Goal: Transaction & Acquisition: Purchase product/service

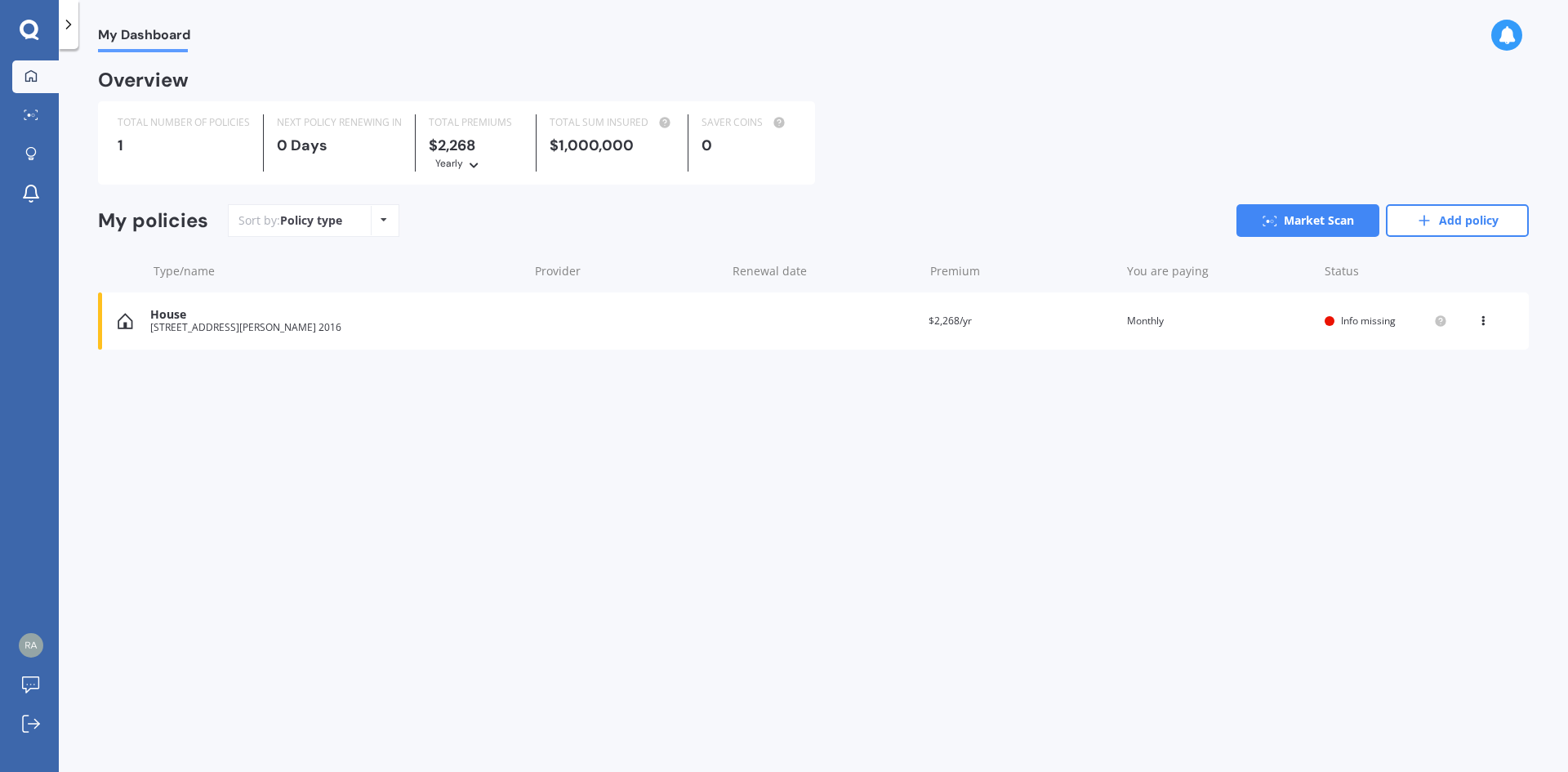
click at [61, 28] on icon at bounding box center [68, 23] width 16 height 16
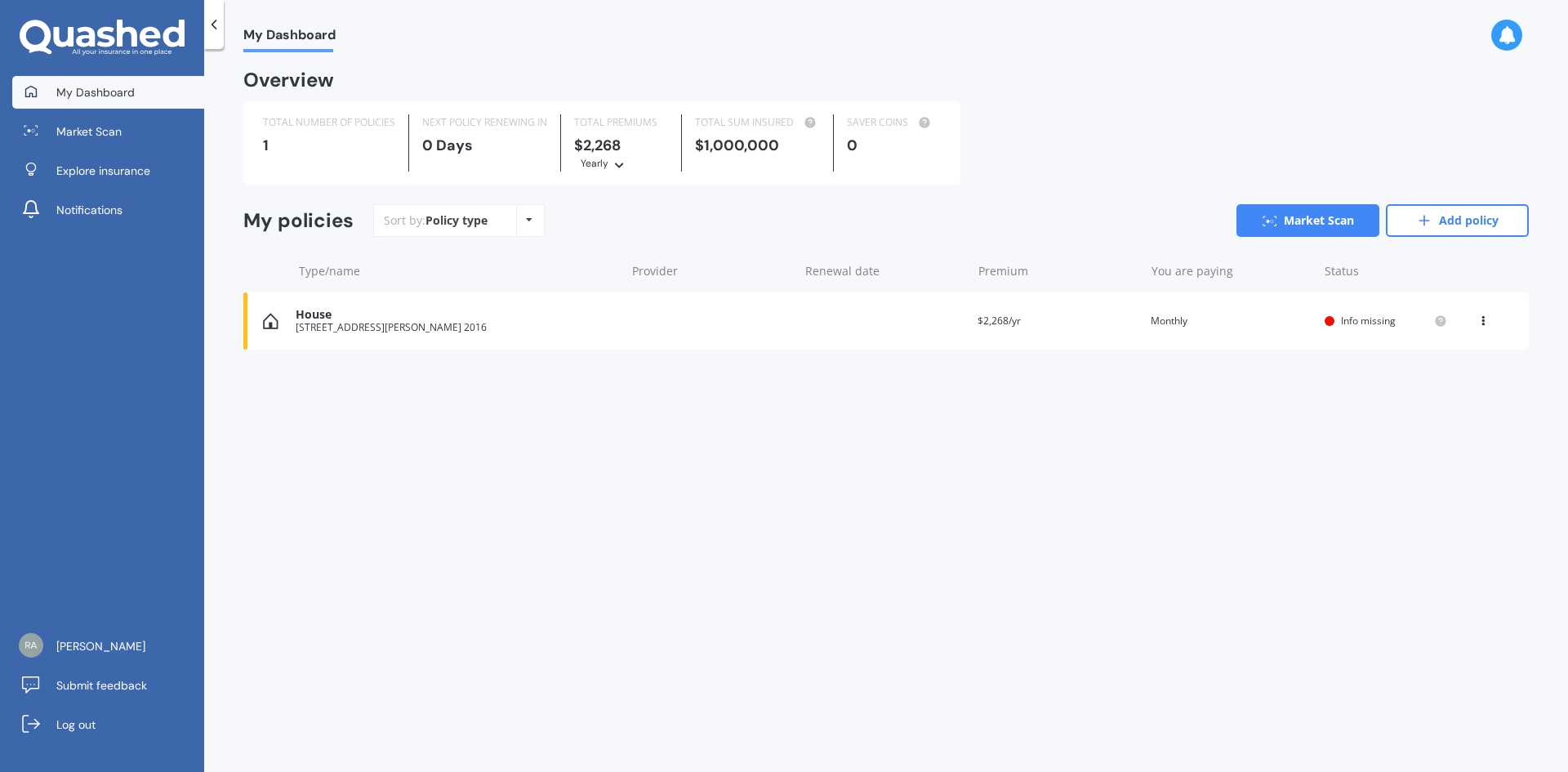
click at [109, 89] on span "My Dashboard" at bounding box center [95, 92] width 79 height 16
click at [94, 42] on icon at bounding box center [85, 37] width 19 height 21
click at [107, 163] on span "Explore insurance" at bounding box center [103, 170] width 94 height 16
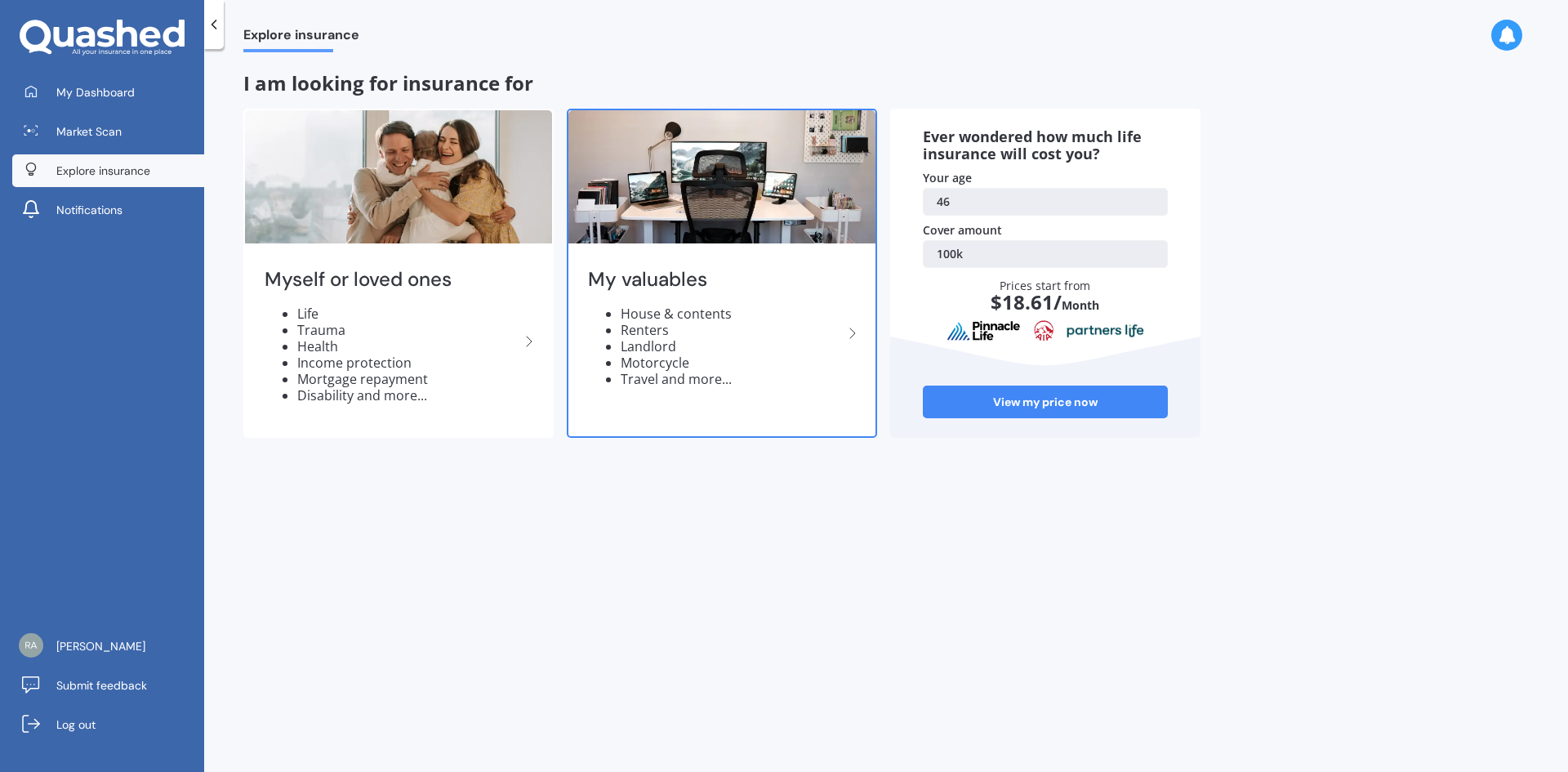
click at [861, 334] on icon at bounding box center [852, 333] width 20 height 20
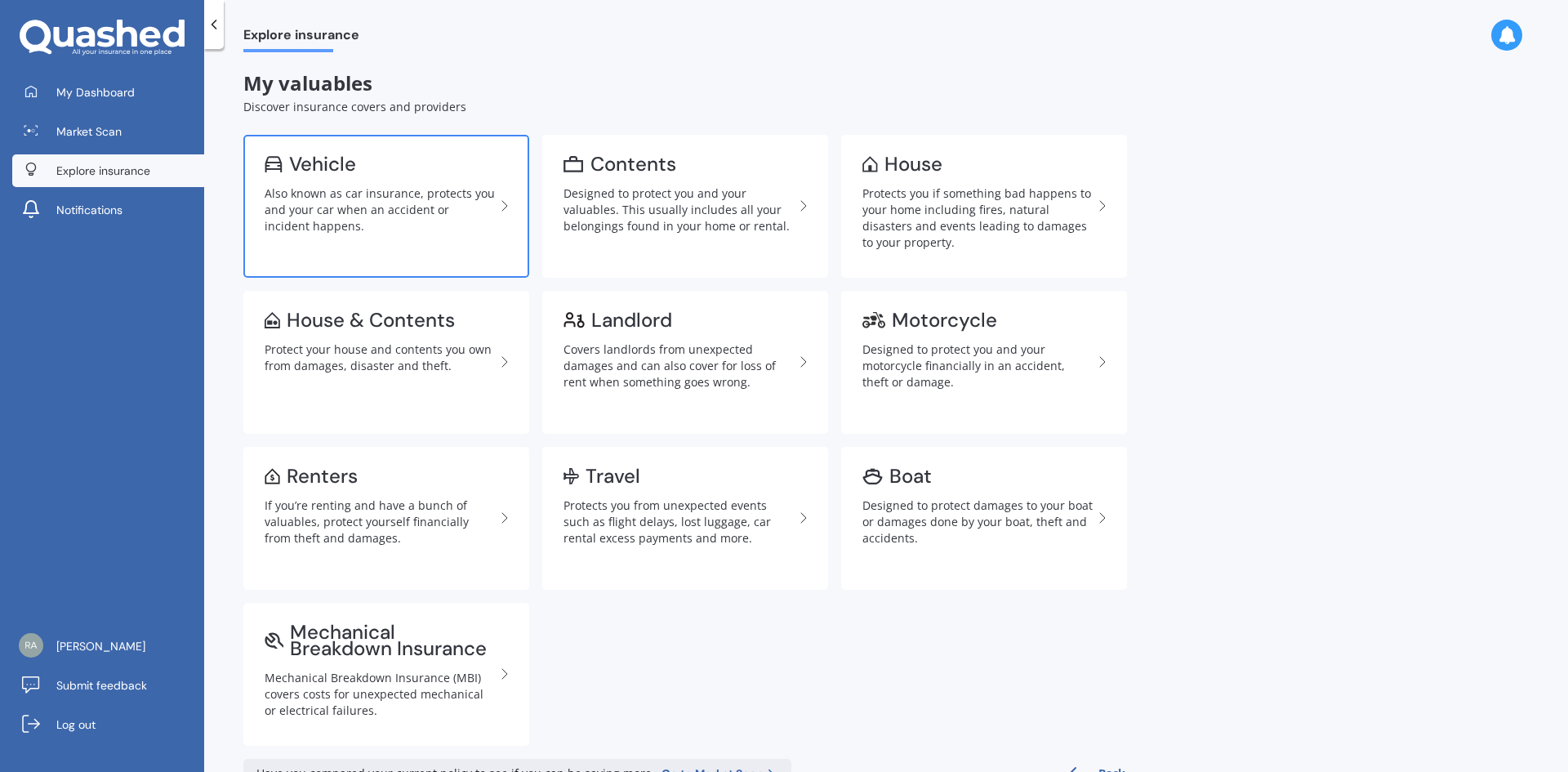
click at [400, 221] on div "Also known as car insurance, protects you and your car when an accident or inci…" at bounding box center [380, 210] width 230 height 49
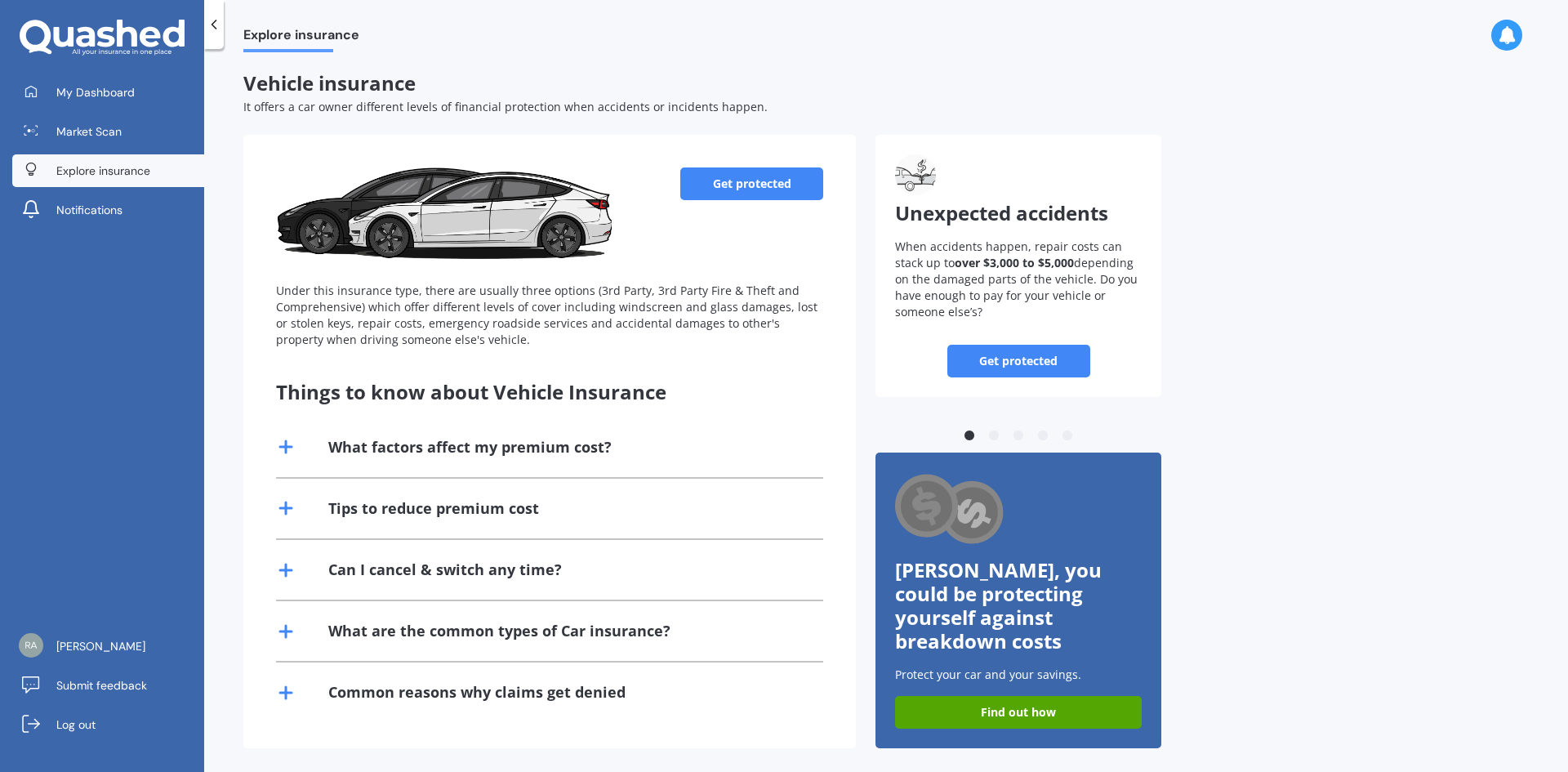
click at [746, 197] on link "Get protected" at bounding box center [752, 183] width 143 height 33
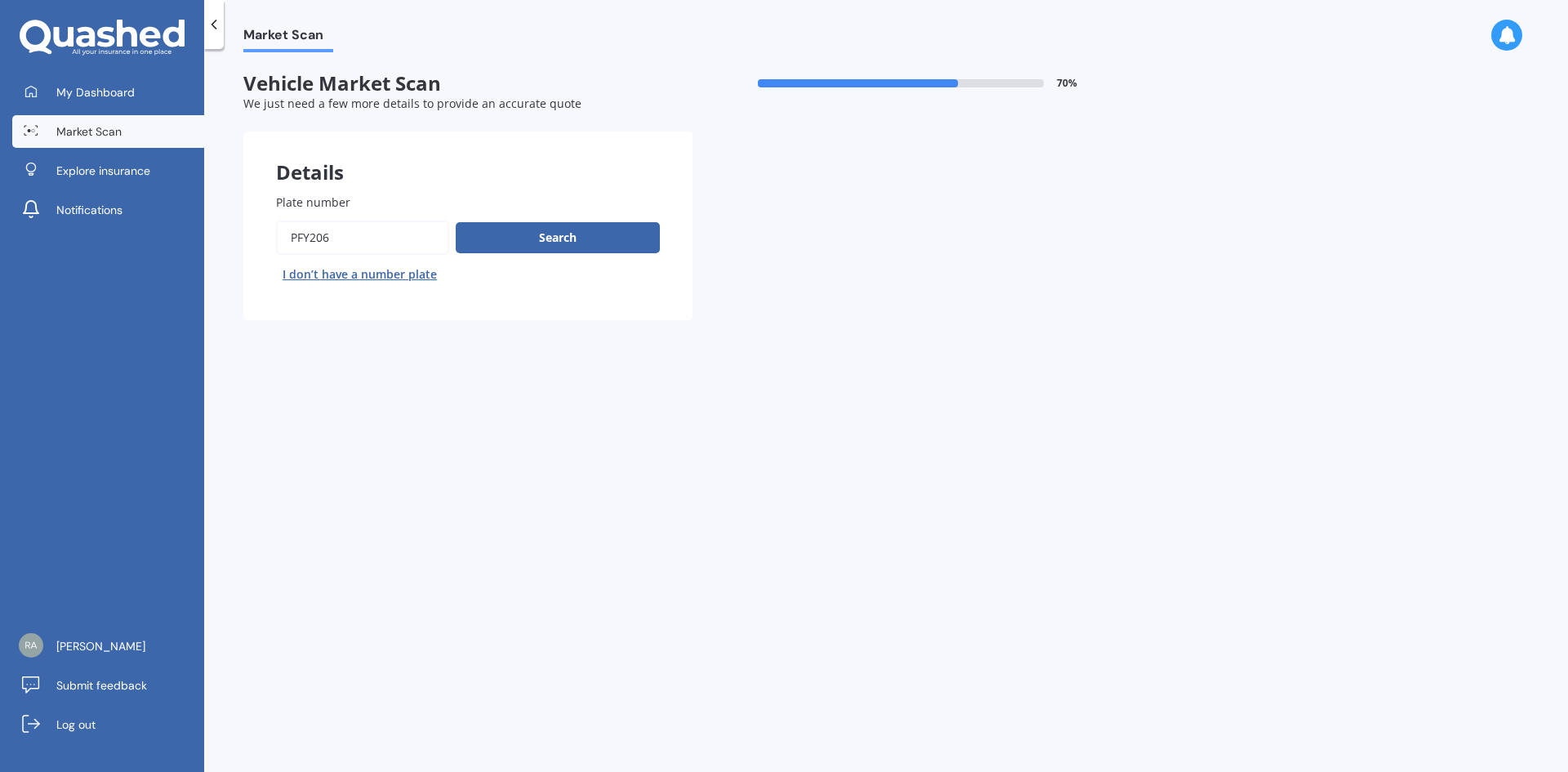
click at [347, 240] on input "Plate number" at bounding box center [362, 238] width 173 height 35
type input "p"
type input "KWE917"
click at [529, 241] on button "Search" at bounding box center [558, 237] width 204 height 31
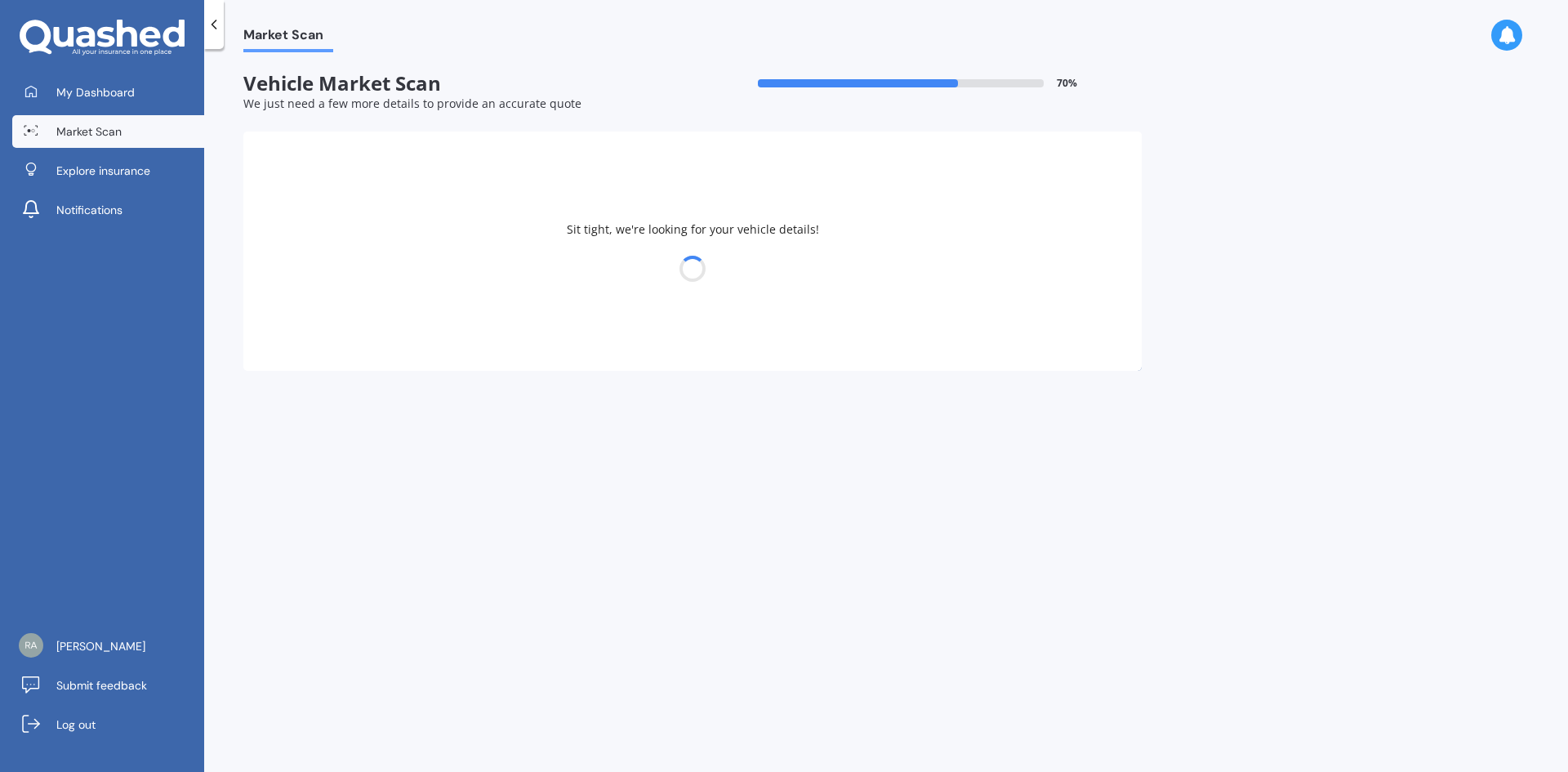
select select "HYUNDAI"
select select "I30"
select select "28"
select select "04"
select select "1979"
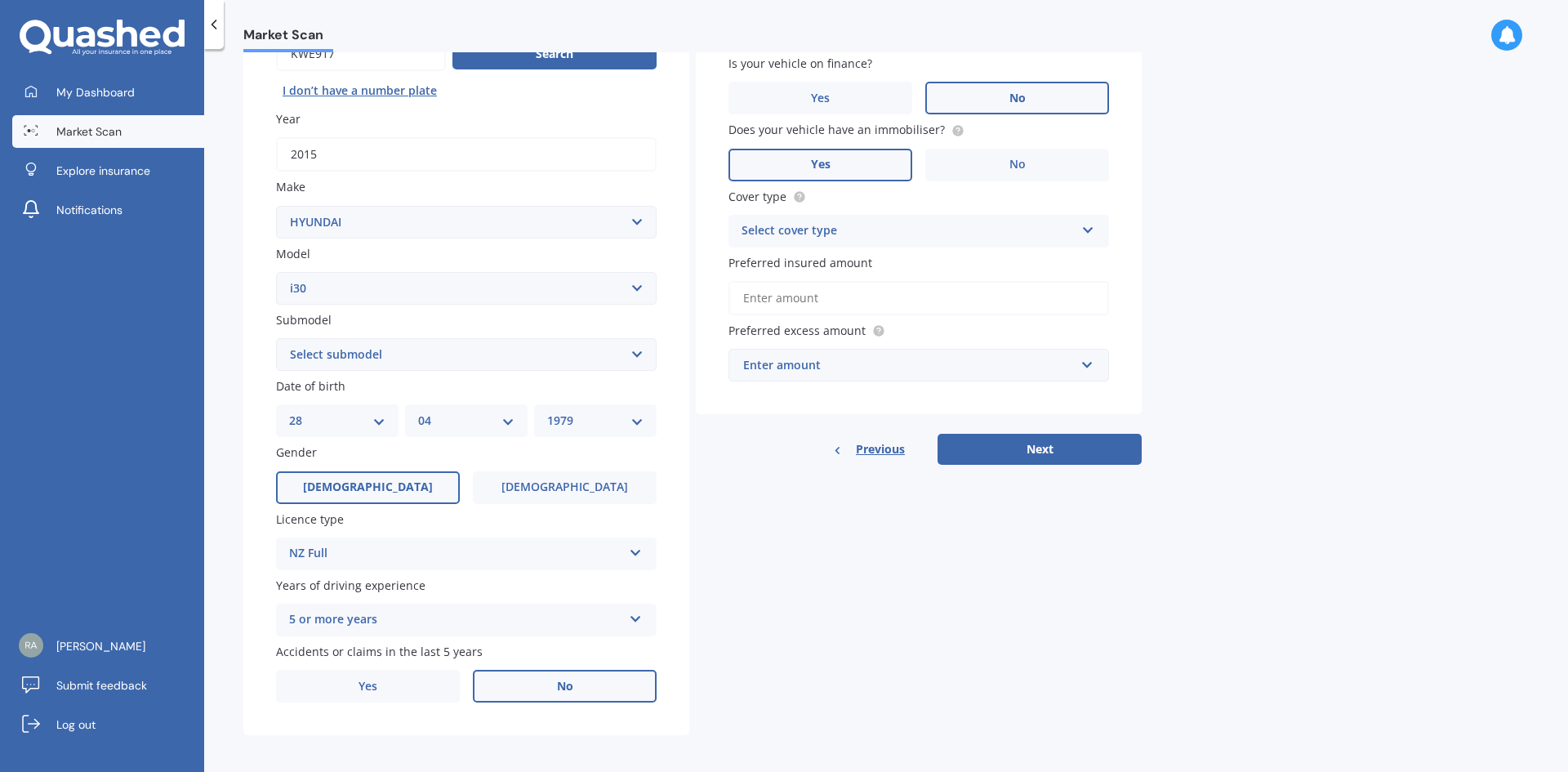
scroll to position [189, 0]
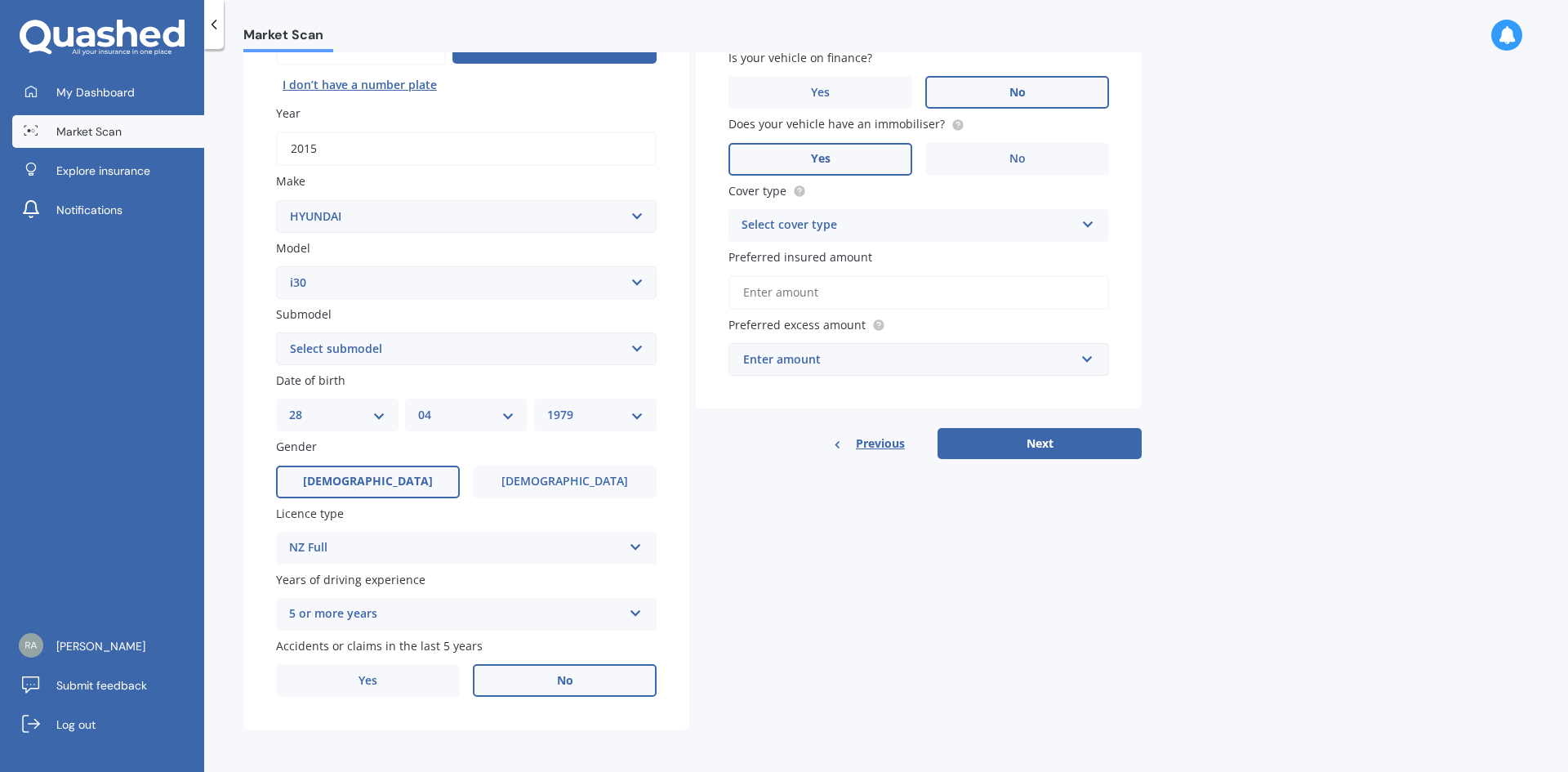
click at [642, 343] on select "Select submodel Diesel Turbo Hatchback Petrol Turbo Station Wagon 1.6A4" at bounding box center [466, 348] width 381 height 33
click at [608, 478] on label "[DEMOGRAPHIC_DATA]" at bounding box center [564, 481] width 183 height 33
click at [0, 0] on input "[DEMOGRAPHIC_DATA]" at bounding box center [0, 0] width 0 height 0
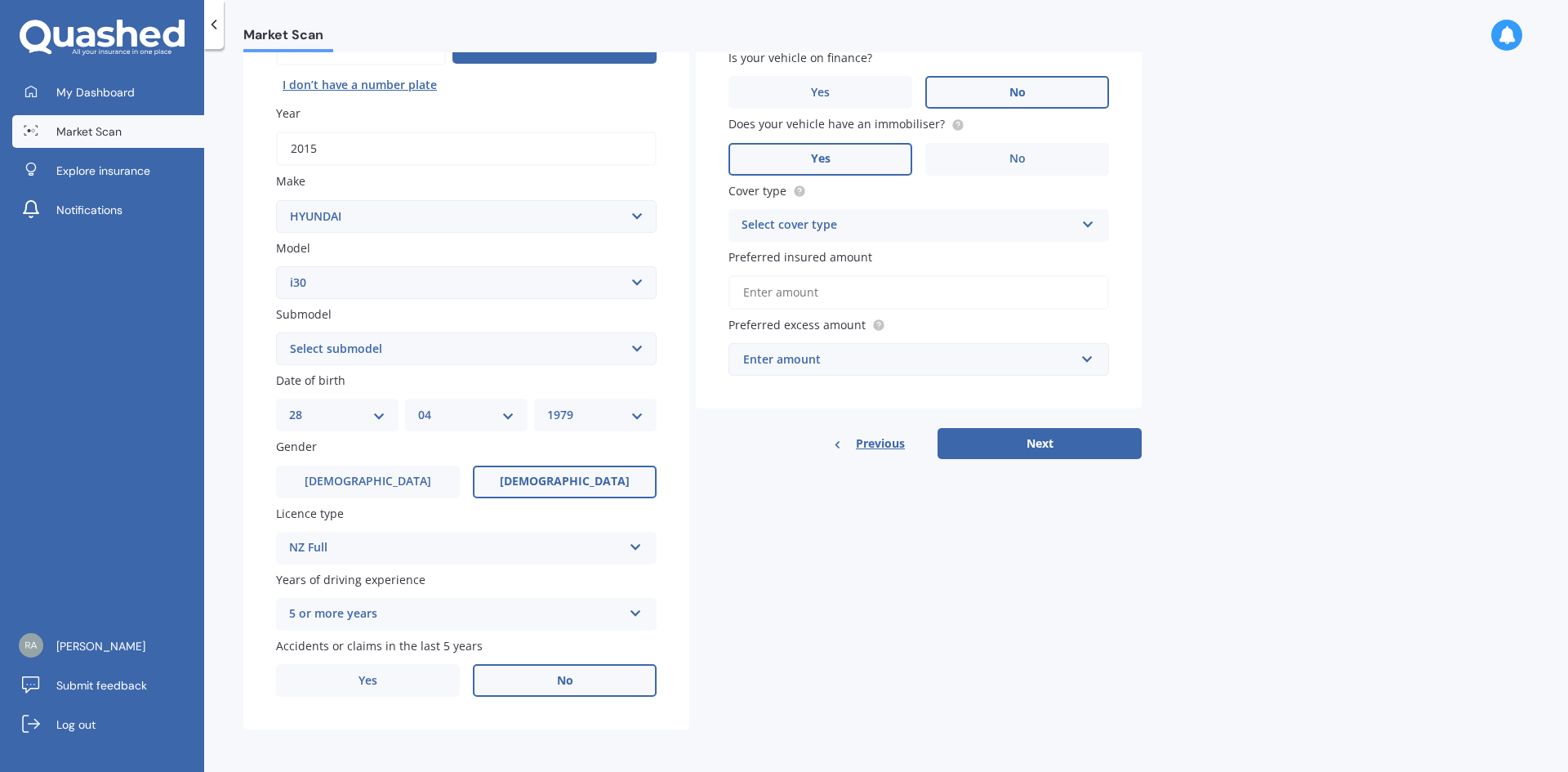
click at [380, 418] on select "DD 01 02 03 04 05 06 07 08 09 10 11 12 13 14 15 16 17 18 19 20 21 22 23 24 25 2…" at bounding box center [337, 415] width 96 height 18
select select "01"
click at [289, 406] on select "DD 01 02 03 04 05 06 07 08 09 10 11 12 13 14 15 16 17 18 19 20 21 22 23 24 25 2…" at bounding box center [337, 415] width 96 height 18
click at [511, 420] on select "MM 01 02 03 04 05 06 07 08 09 10 11 12" at bounding box center [466, 415] width 96 height 18
select select "12"
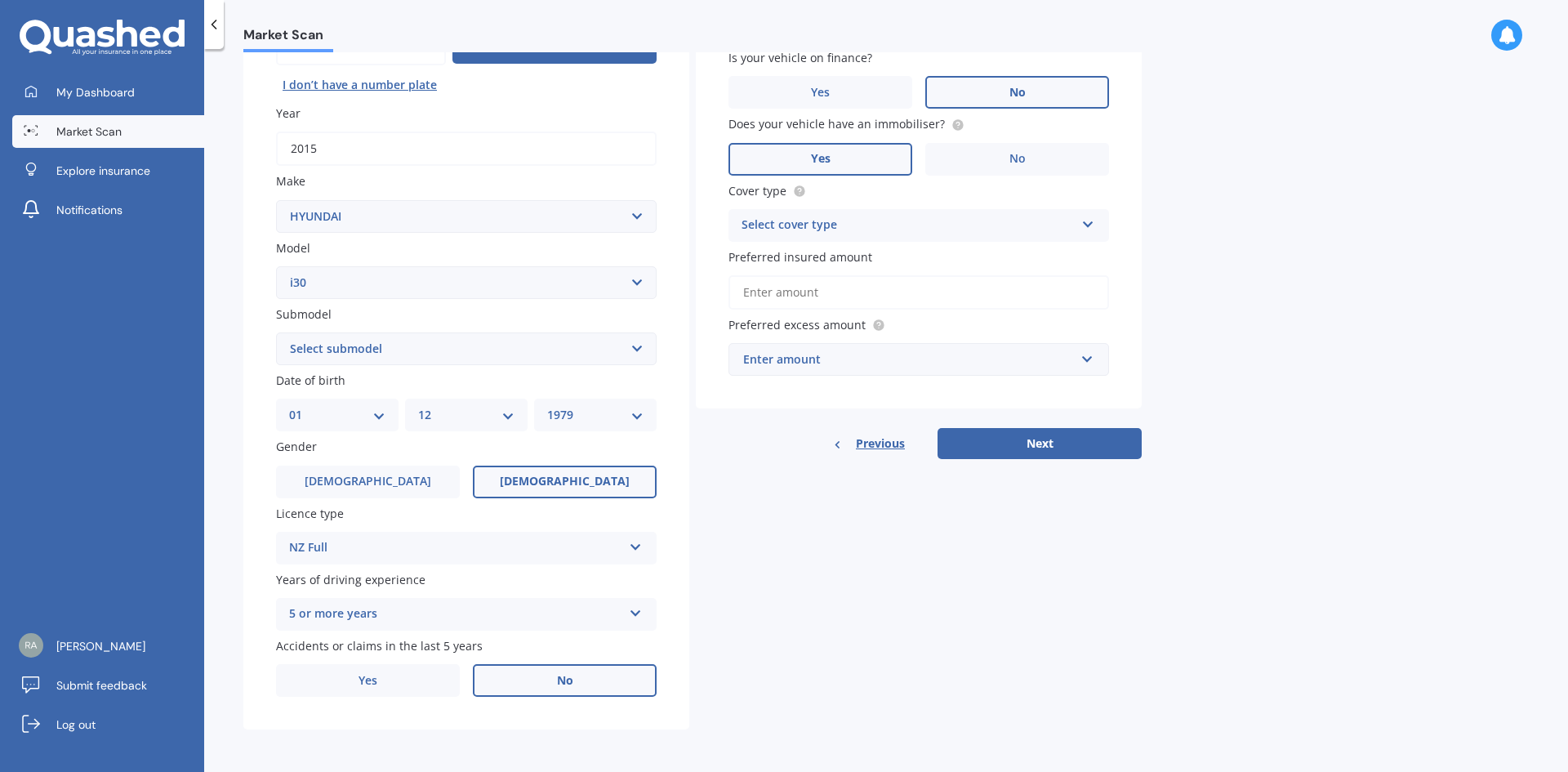
click at [418, 406] on select "MM 01 02 03 04 05 06 07 08 09 10 11 12" at bounding box center [466, 415] width 96 height 18
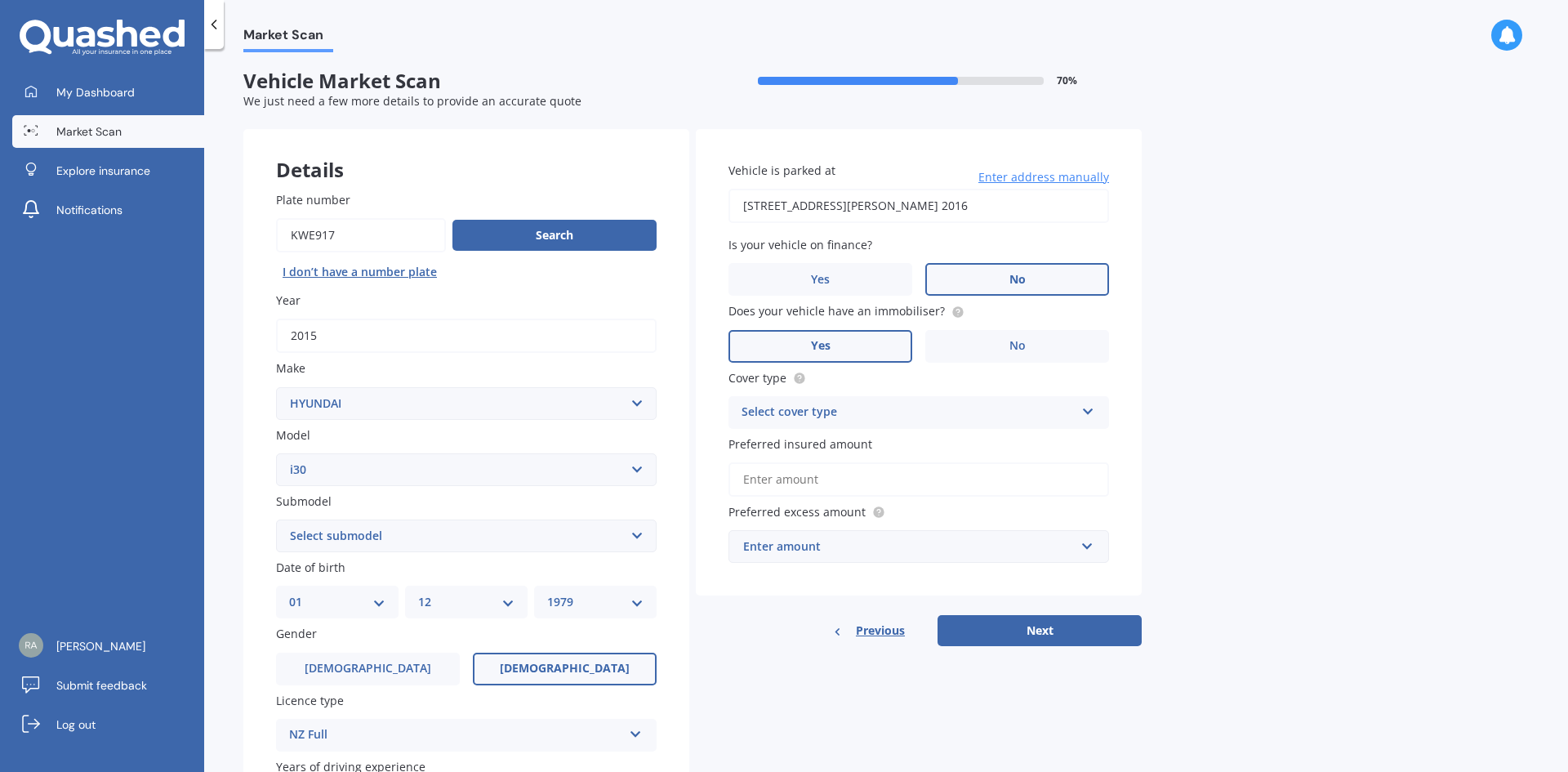
scroll to position [0, 0]
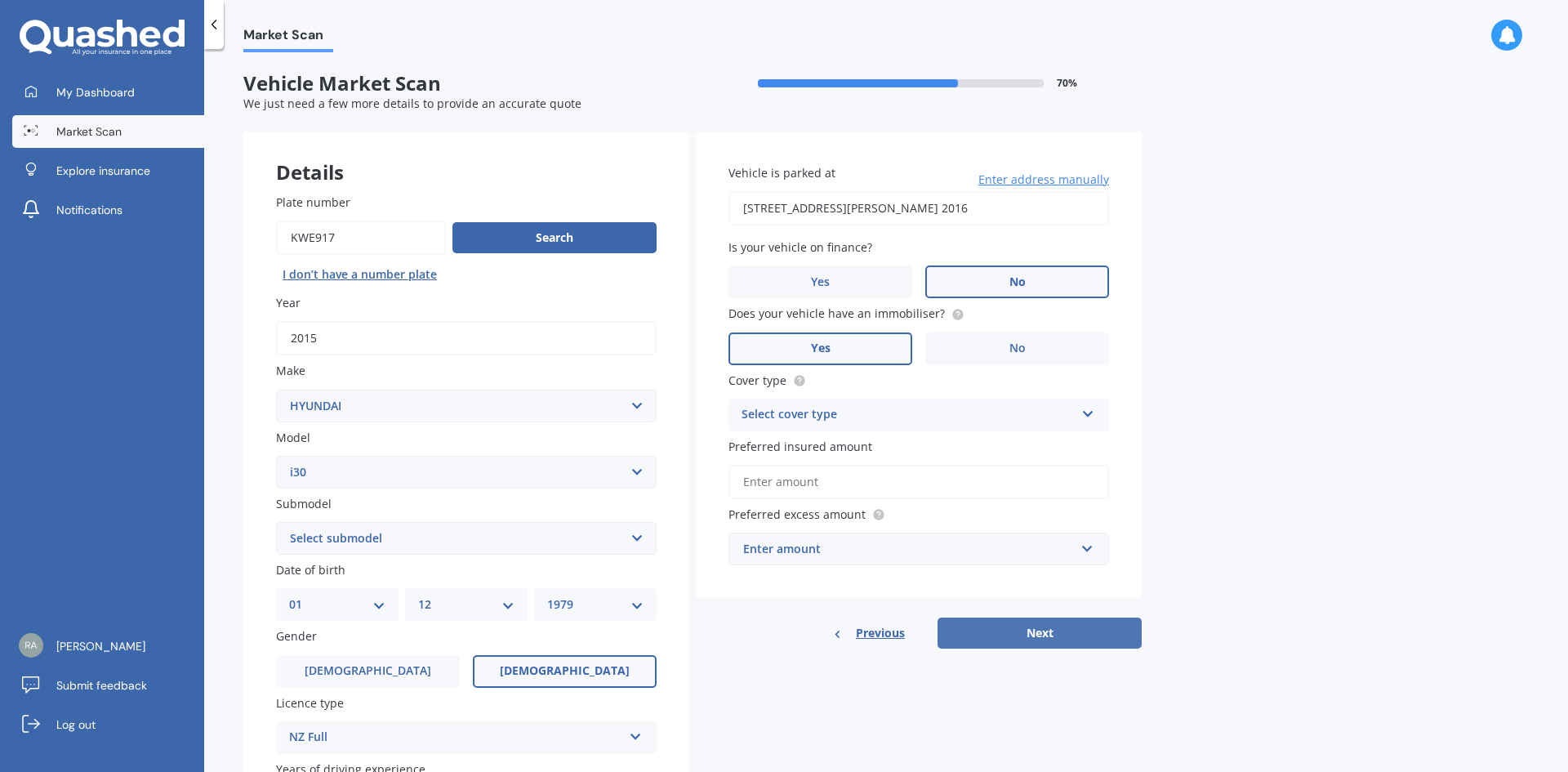
click at [1074, 630] on button "Next" at bounding box center [1040, 633] width 204 height 31
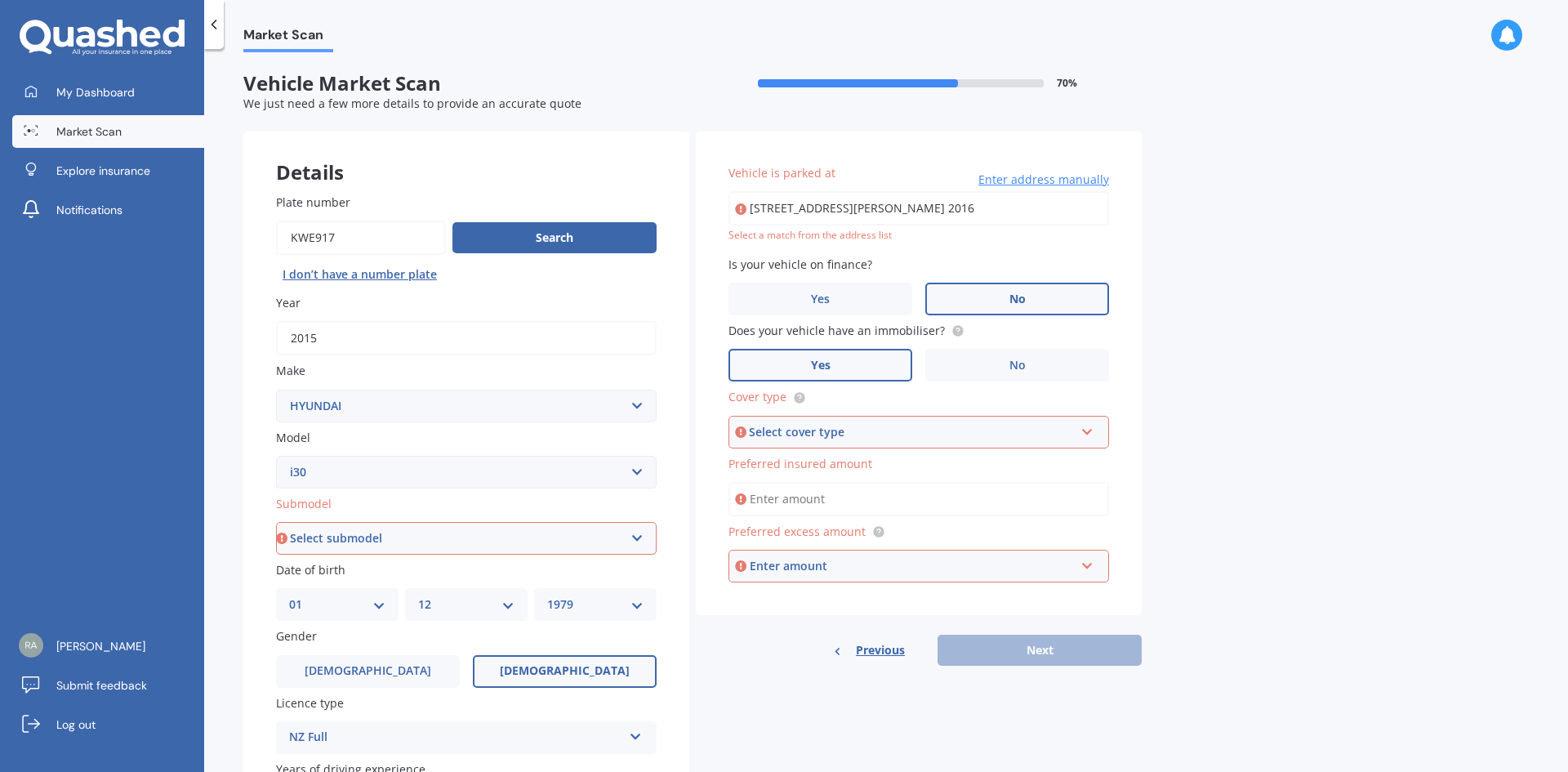
click at [637, 536] on select "Select submodel Diesel Turbo Hatchback Petrol Turbo Station Wagon 1.6A4" at bounding box center [466, 538] width 381 height 33
select select "HATCHBACK"
click at [276, 522] on select "Select submodel Diesel Turbo Hatchback Petrol Turbo Station Wagon 1.6A4" at bounding box center [466, 538] width 381 height 33
type input "[STREET_ADDRESS][PERSON_NAME] 2016"
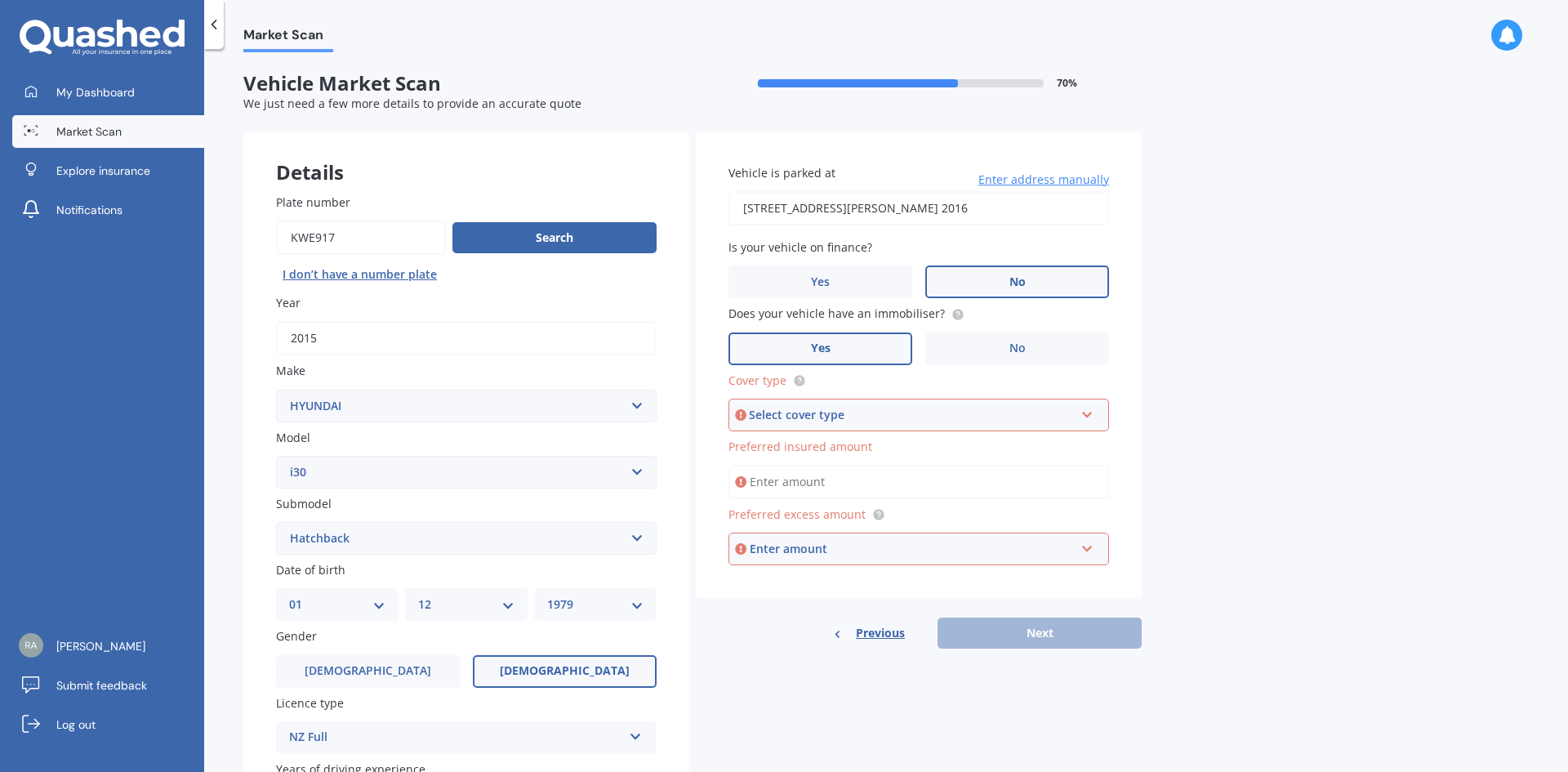
click at [1094, 407] on div "Select cover type Comprehensive Third Party, Fire & Theft Third Party" at bounding box center [918, 415] width 381 height 33
click at [787, 445] on span "Comprehensive" at bounding box center [786, 445] width 86 height 16
click at [1067, 484] on input "Preferred insured amount" at bounding box center [918, 481] width 381 height 35
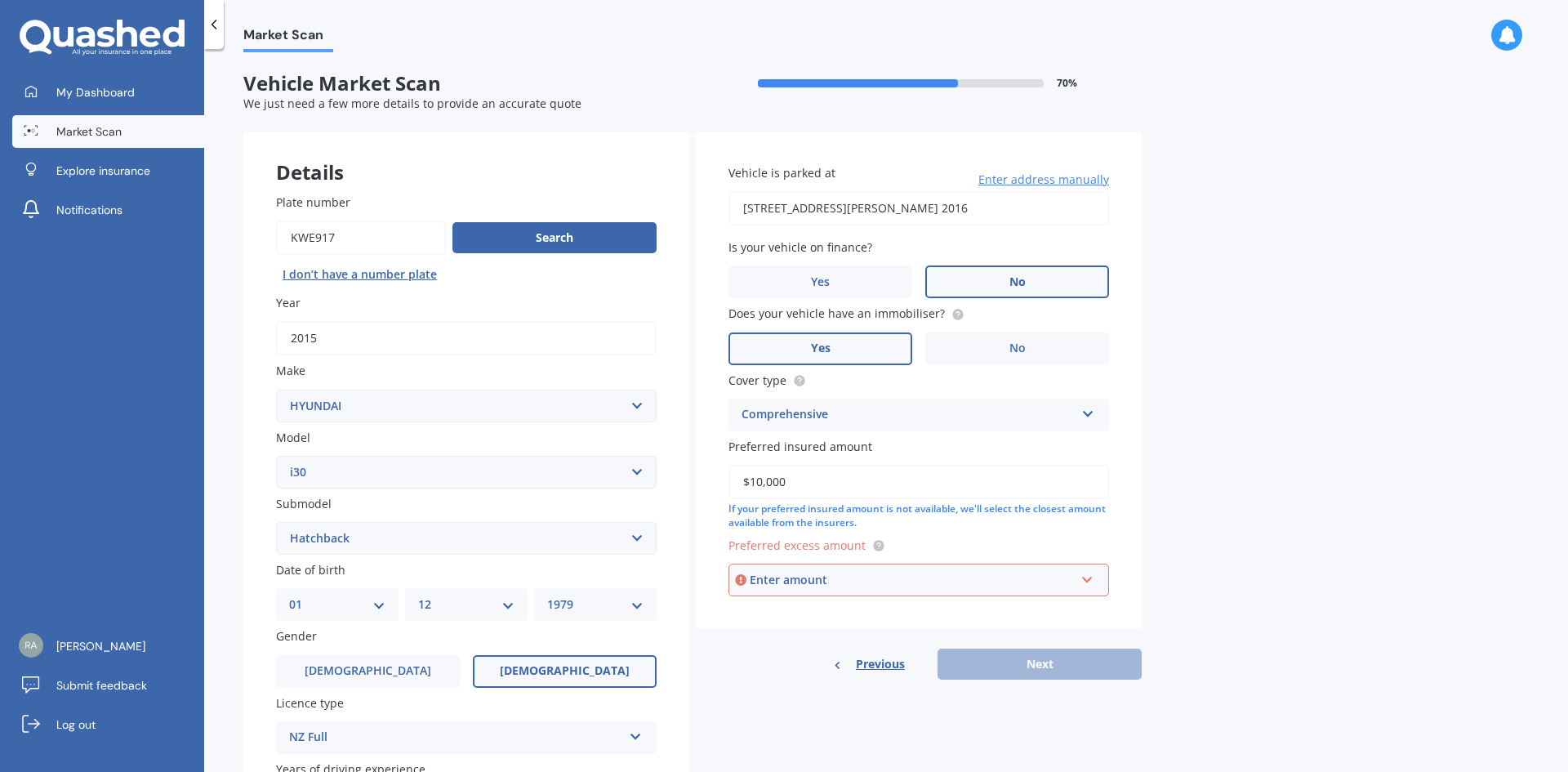
type input "$10,000"
click at [1172, 541] on div "Market Scan Vehicle Market Scan 70 % We just need a few more details to provide…" at bounding box center [886, 414] width 1364 height 722
click at [1088, 579] on input "text" at bounding box center [913, 579] width 366 height 31
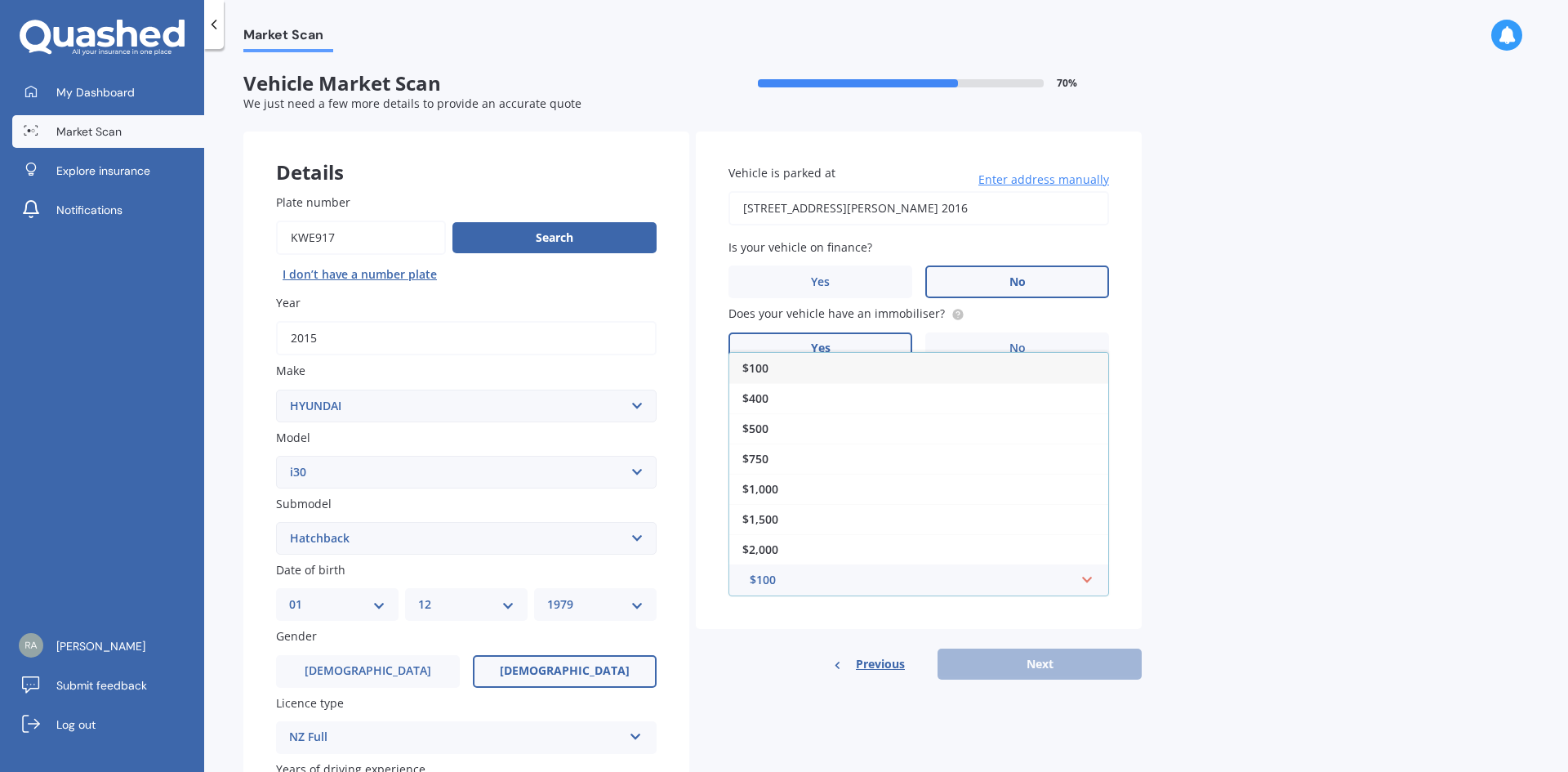
click at [757, 366] on span "$100" at bounding box center [755, 368] width 26 height 16
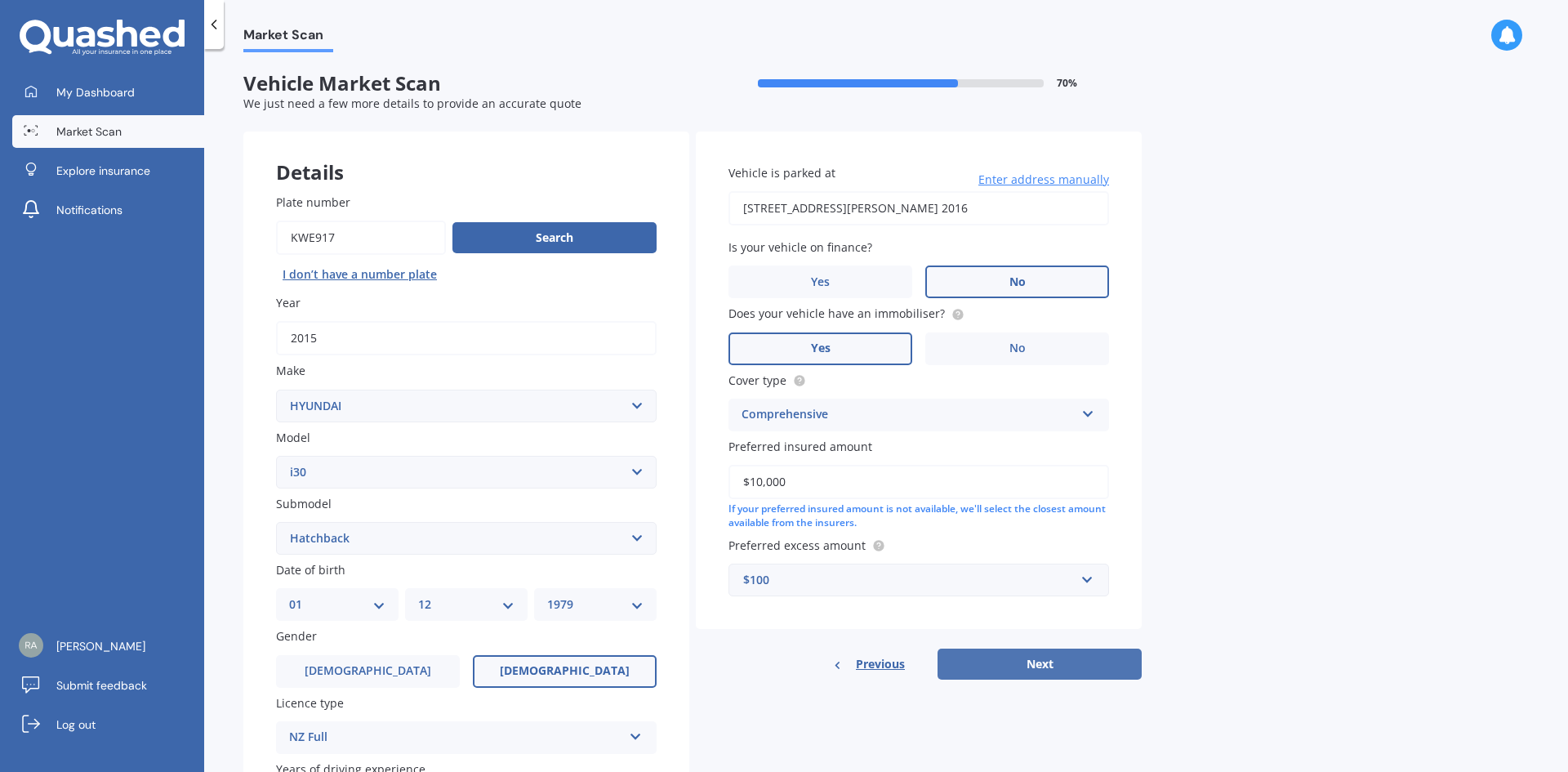
click at [1077, 670] on button "Next" at bounding box center [1040, 663] width 204 height 31
select select "01"
select select "12"
select select "1979"
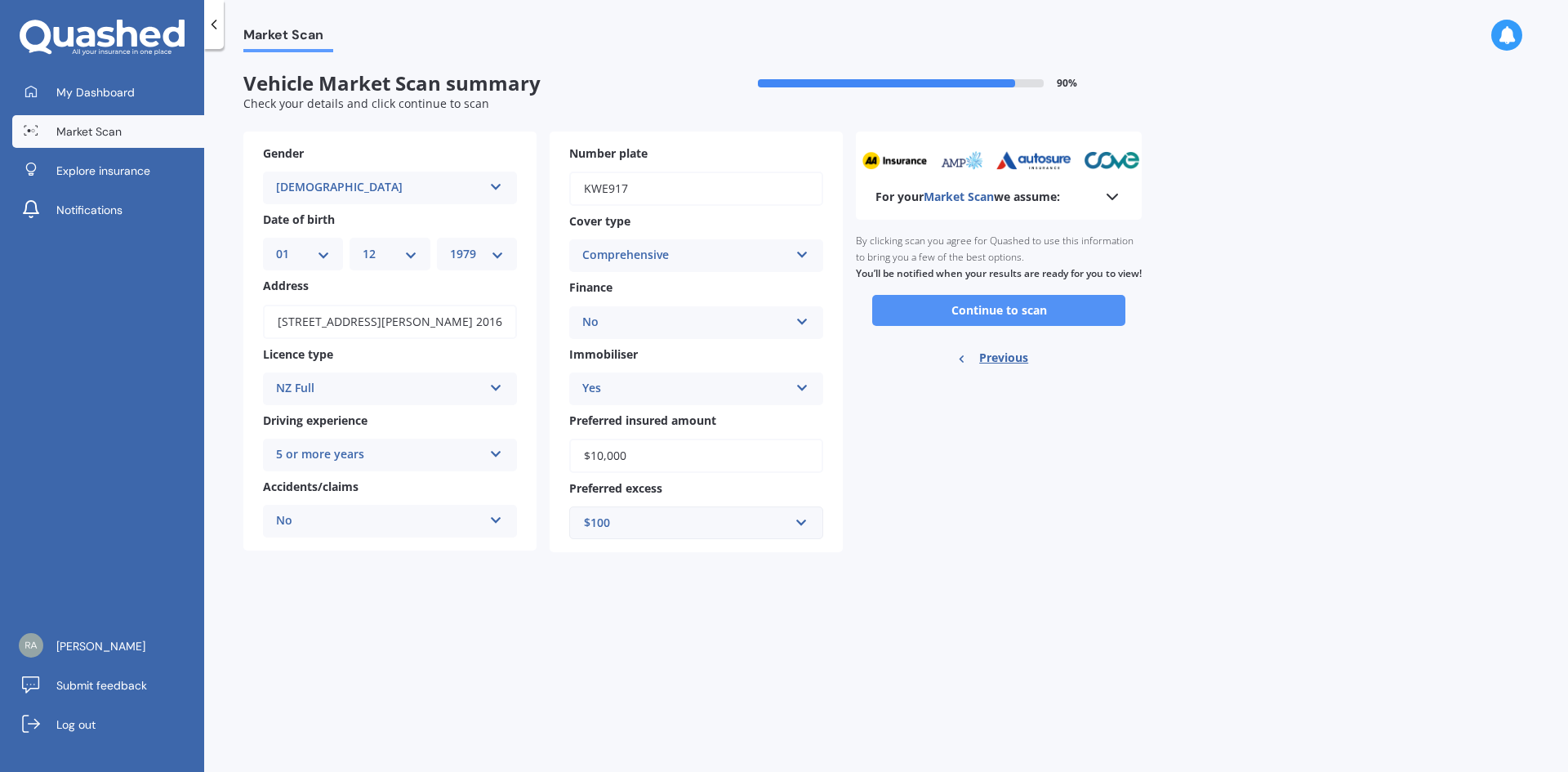
click at [1003, 326] on button "Continue to scan" at bounding box center [999, 310] width 253 height 31
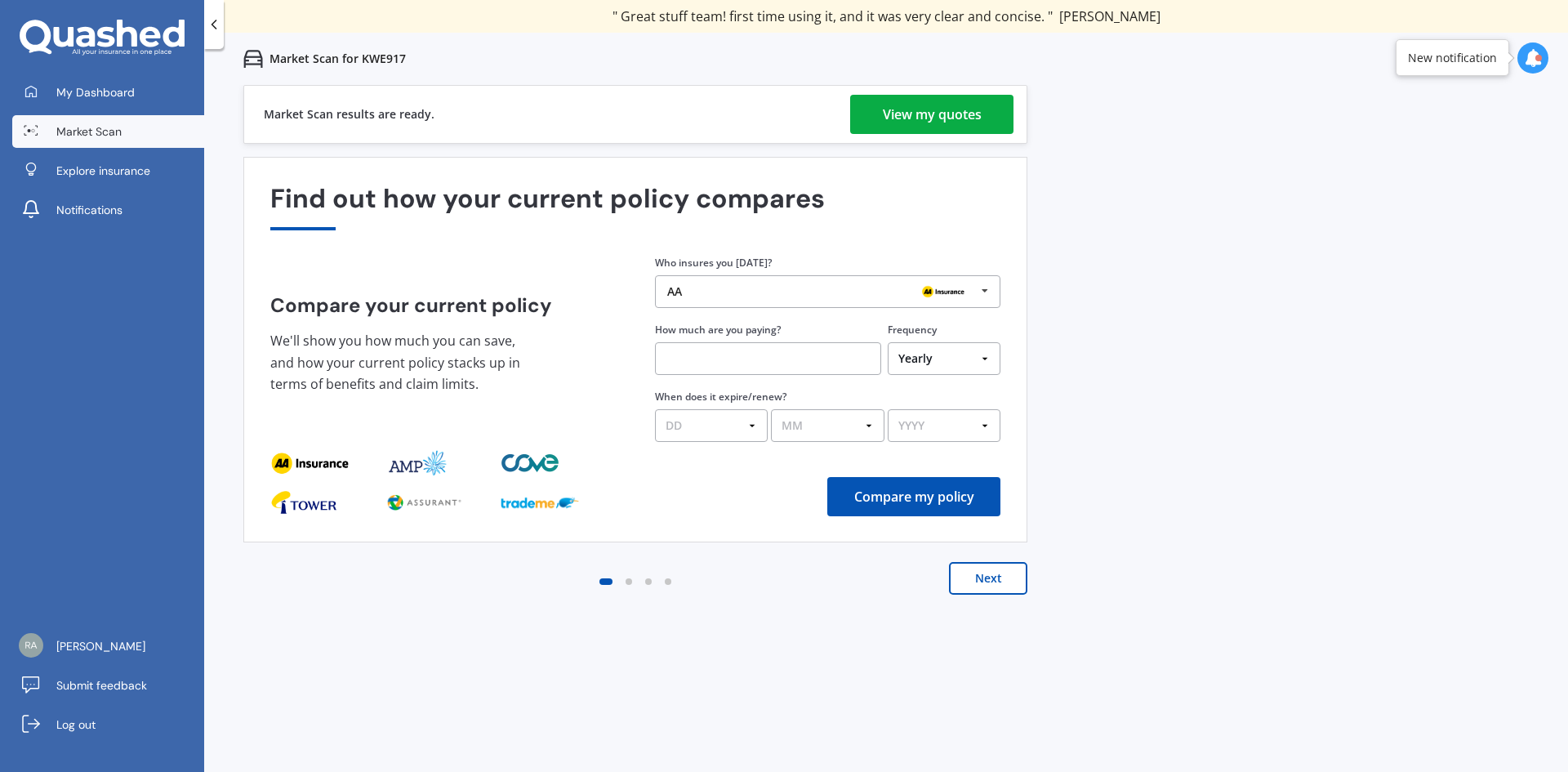
click at [945, 106] on div "View my quotes" at bounding box center [932, 114] width 99 height 39
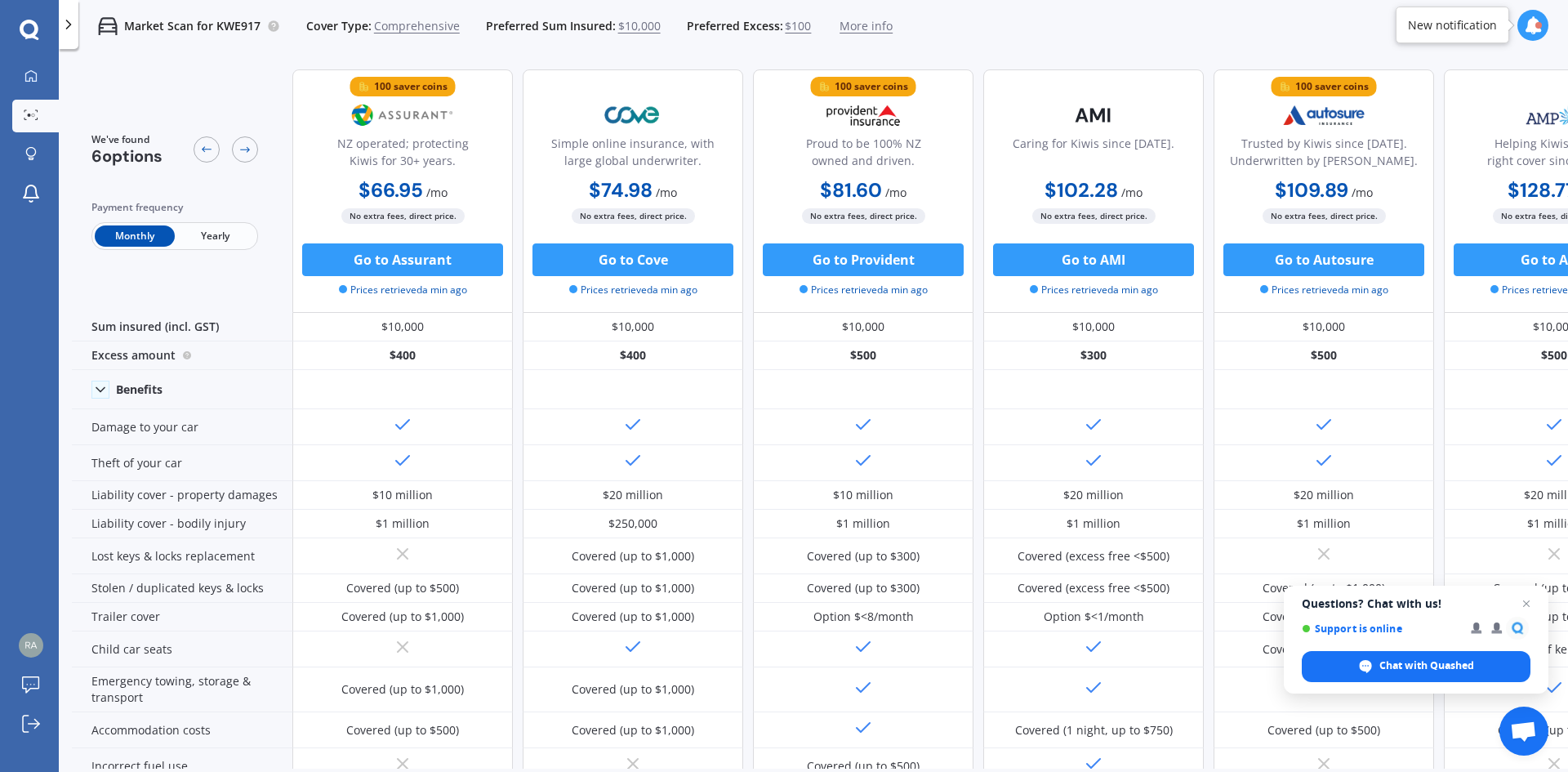
scroll to position [0, 105]
